Goal: Download file/media

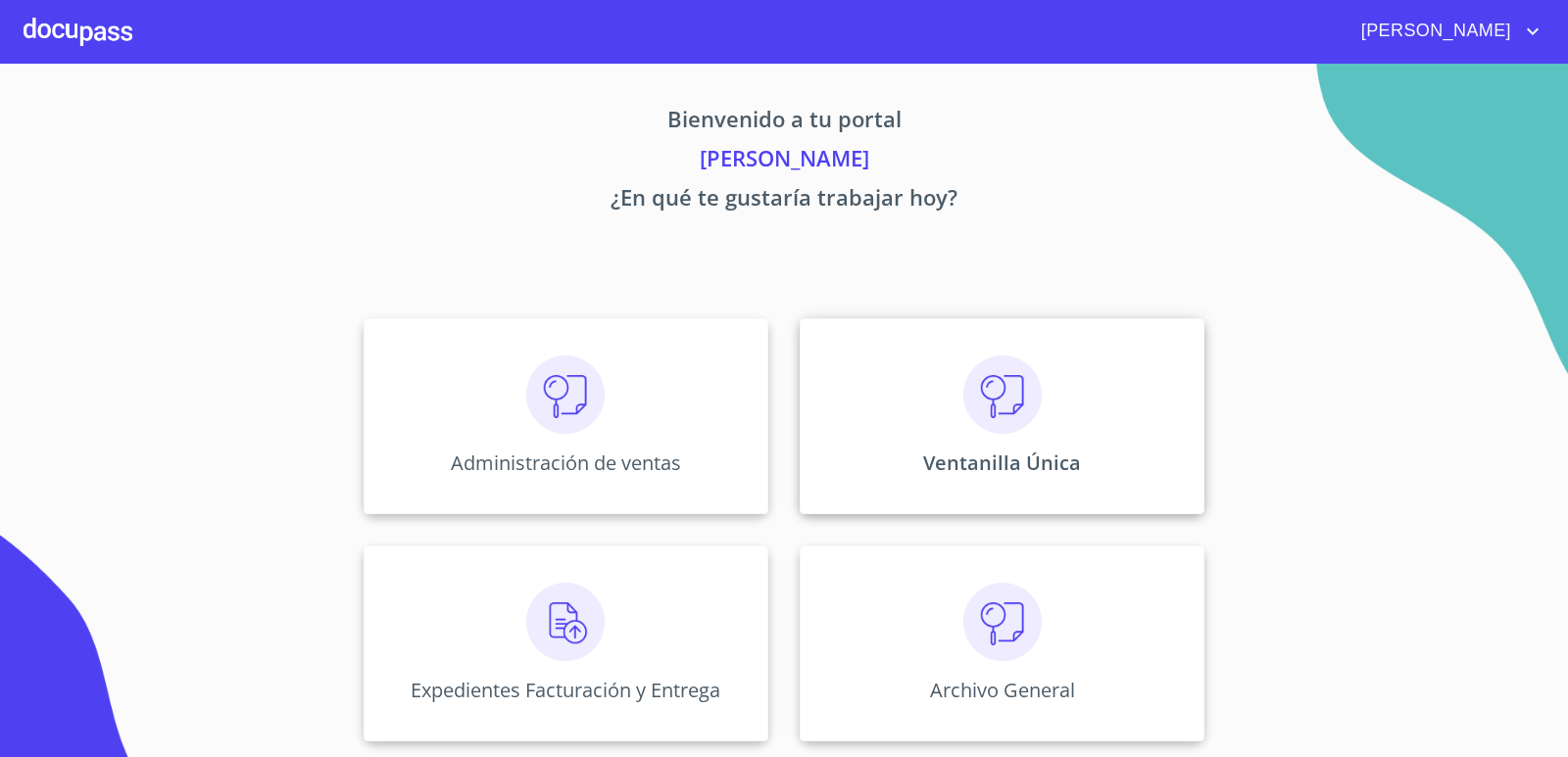
click at [989, 384] on img at bounding box center [1003, 394] width 78 height 78
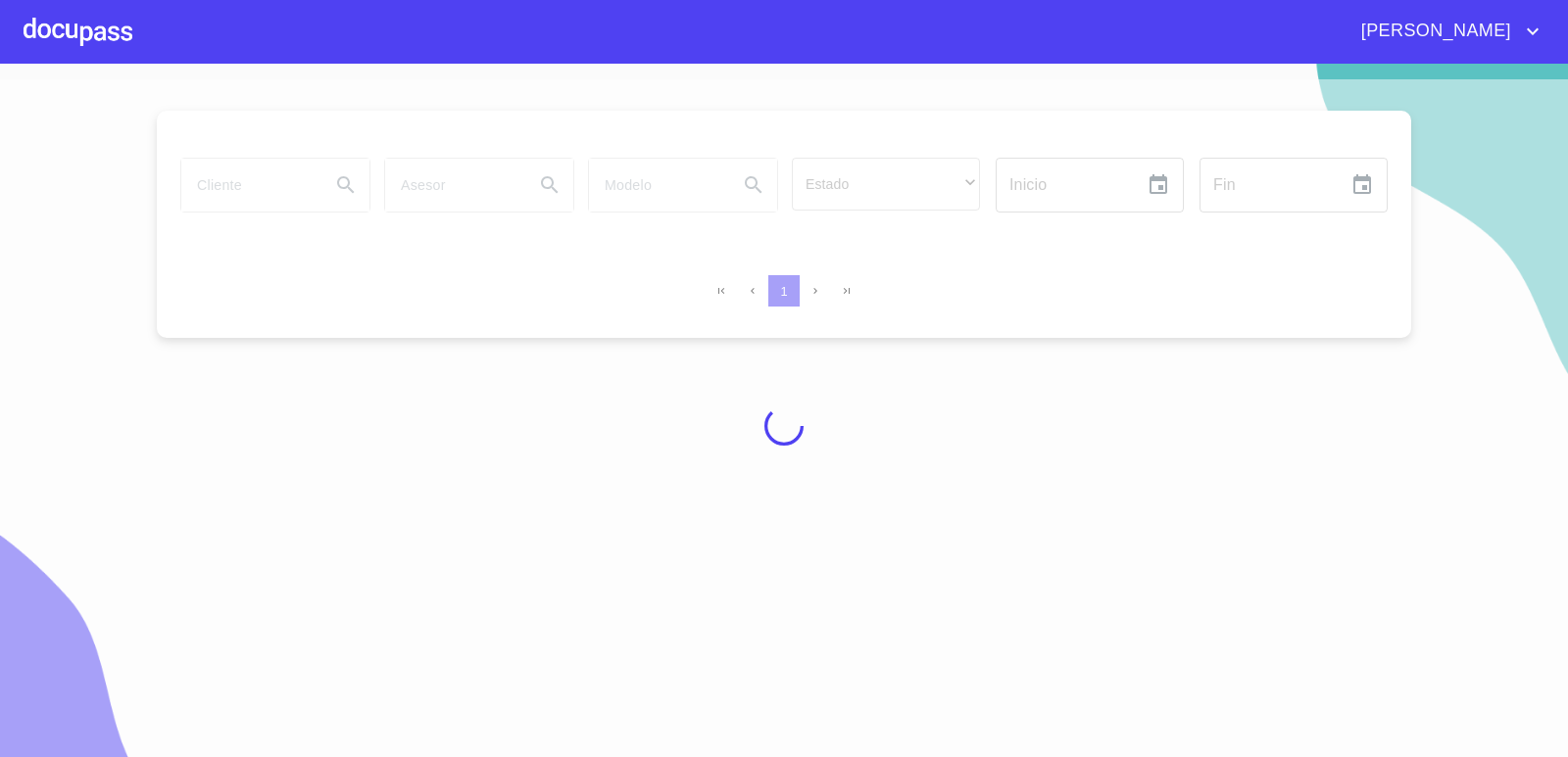
click at [257, 183] on div at bounding box center [784, 425] width 1568 height 694
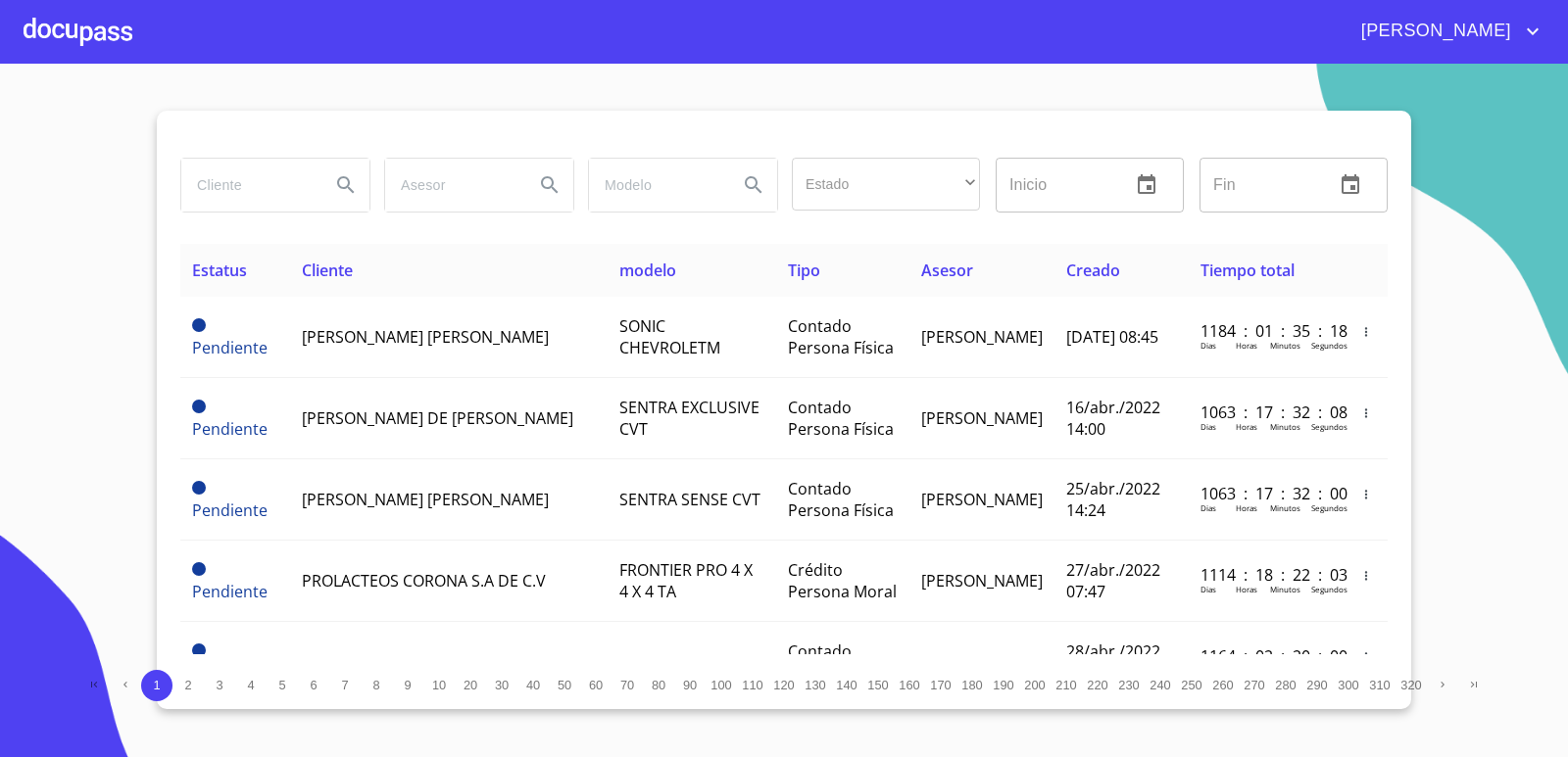
click at [263, 184] on input "search" at bounding box center [248, 185] width 133 height 53
type input "[PERSON_NAME]"
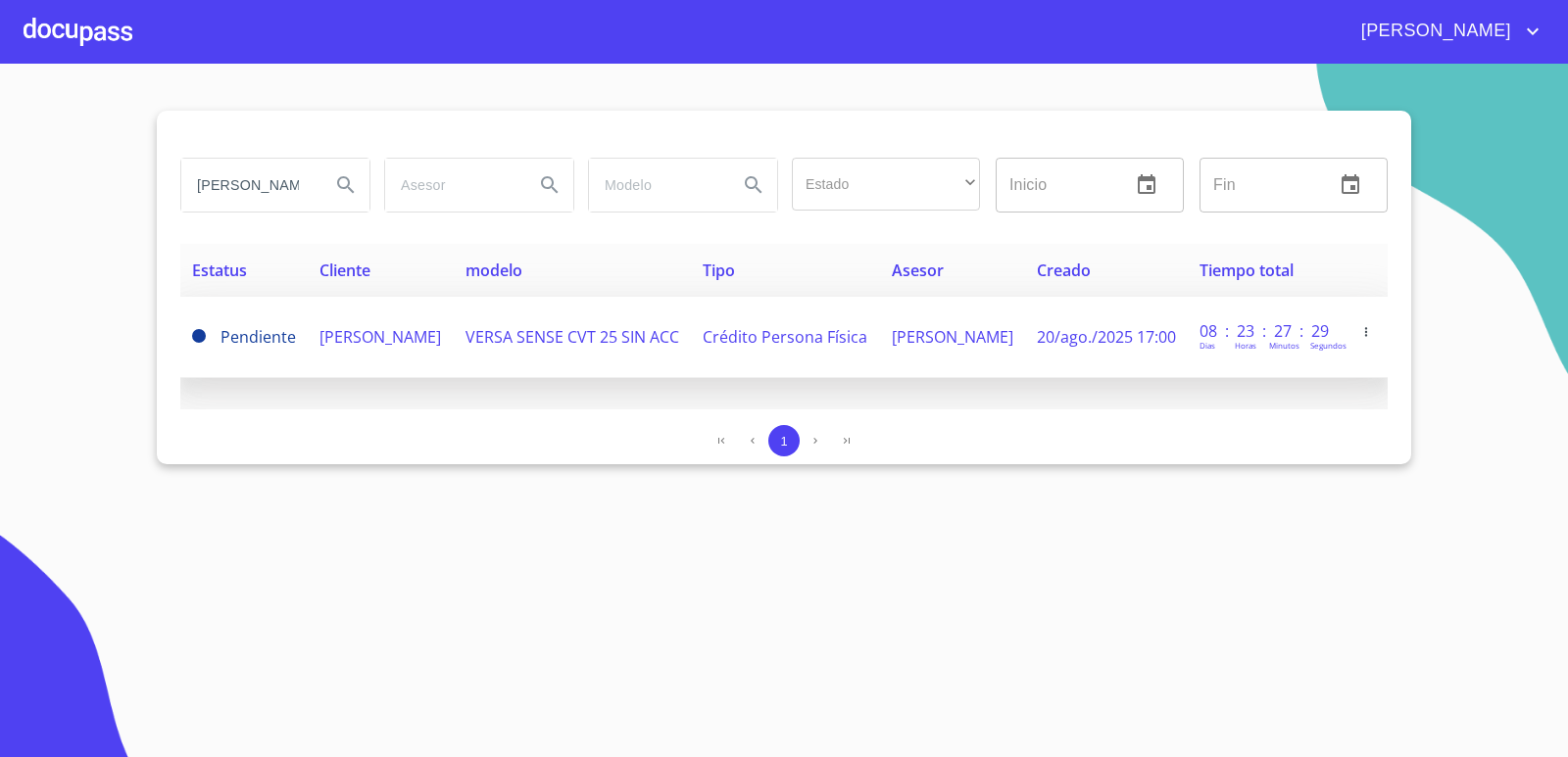
click at [374, 336] on span "[PERSON_NAME]" at bounding box center [381, 338] width 122 height 22
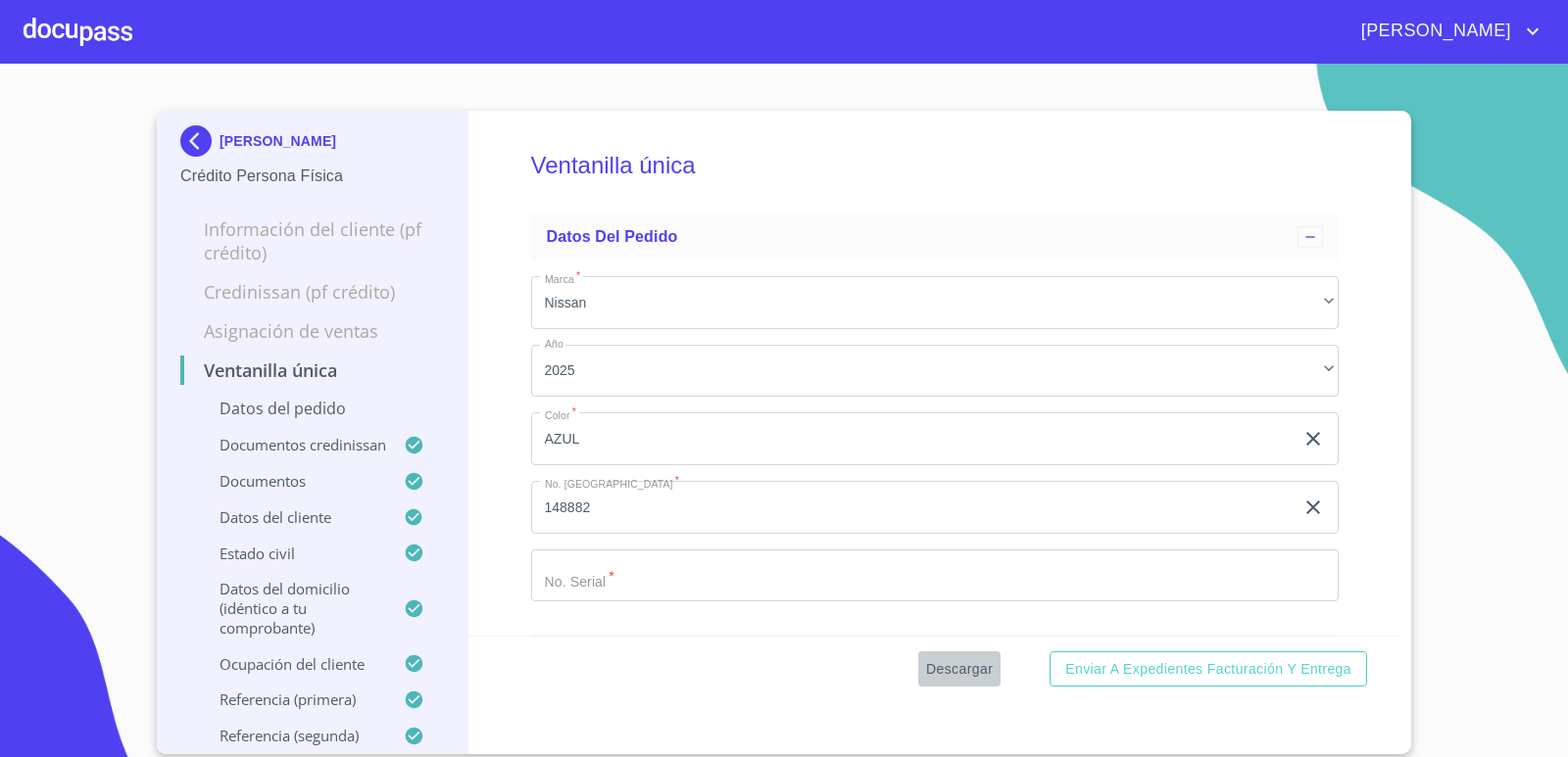
click at [972, 661] on span "Descargar" at bounding box center [959, 669] width 67 height 25
